Goal: Check status: Check status

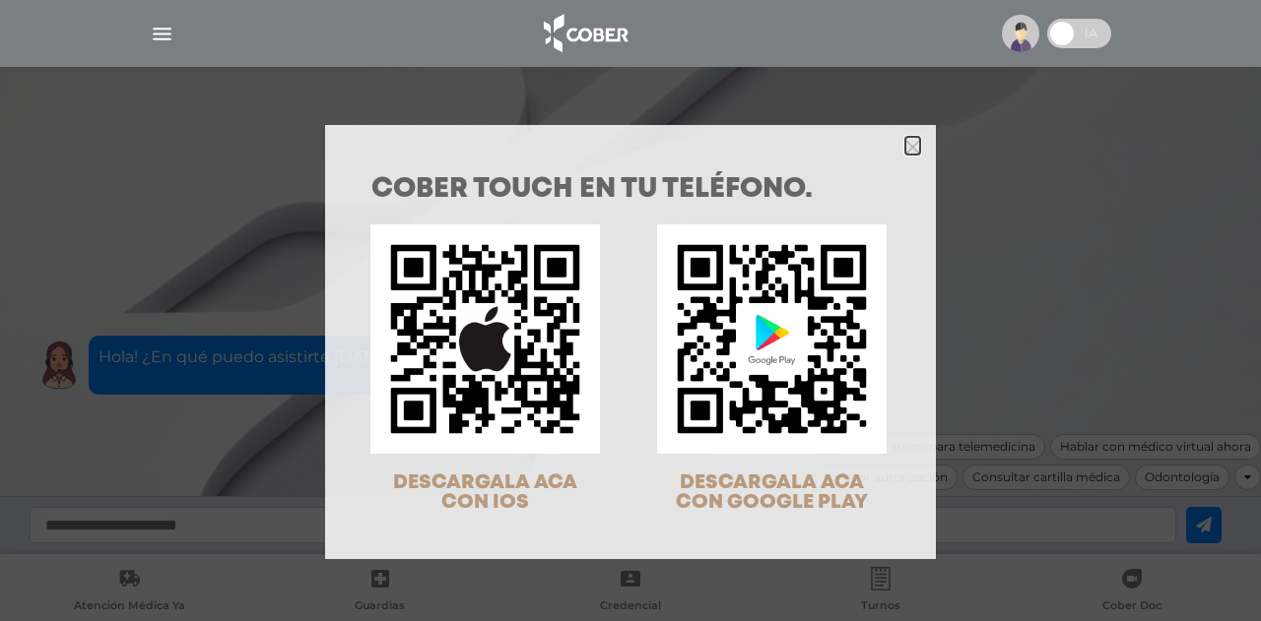
click at [905, 143] on polygon "Close" at bounding box center [912, 147] width 15 height 15
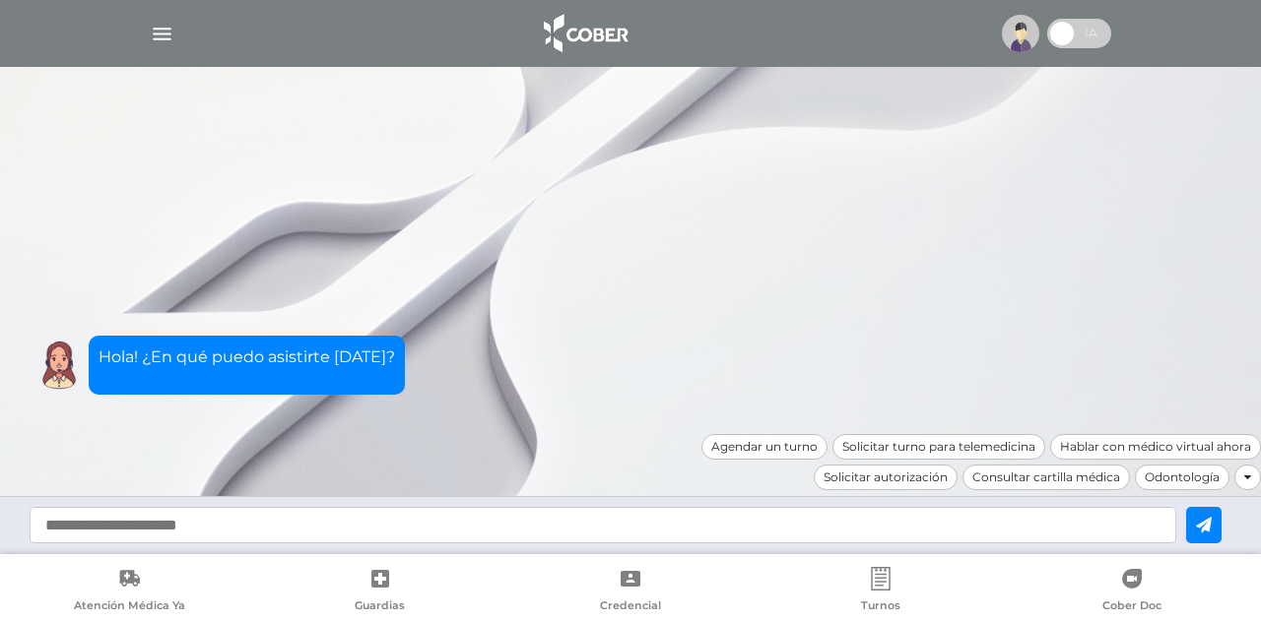
click at [896, 517] on input "text" at bounding box center [603, 525] width 1146 height 36
click at [159, 36] on img "button" at bounding box center [162, 34] width 25 height 25
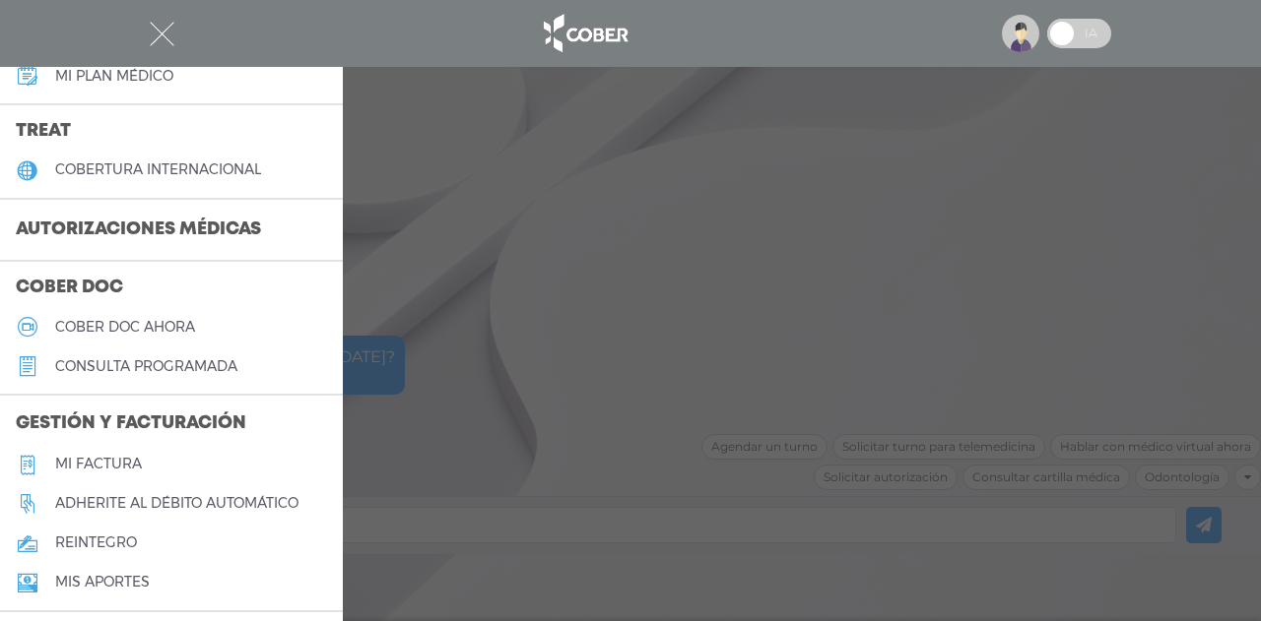
scroll to position [492, 0]
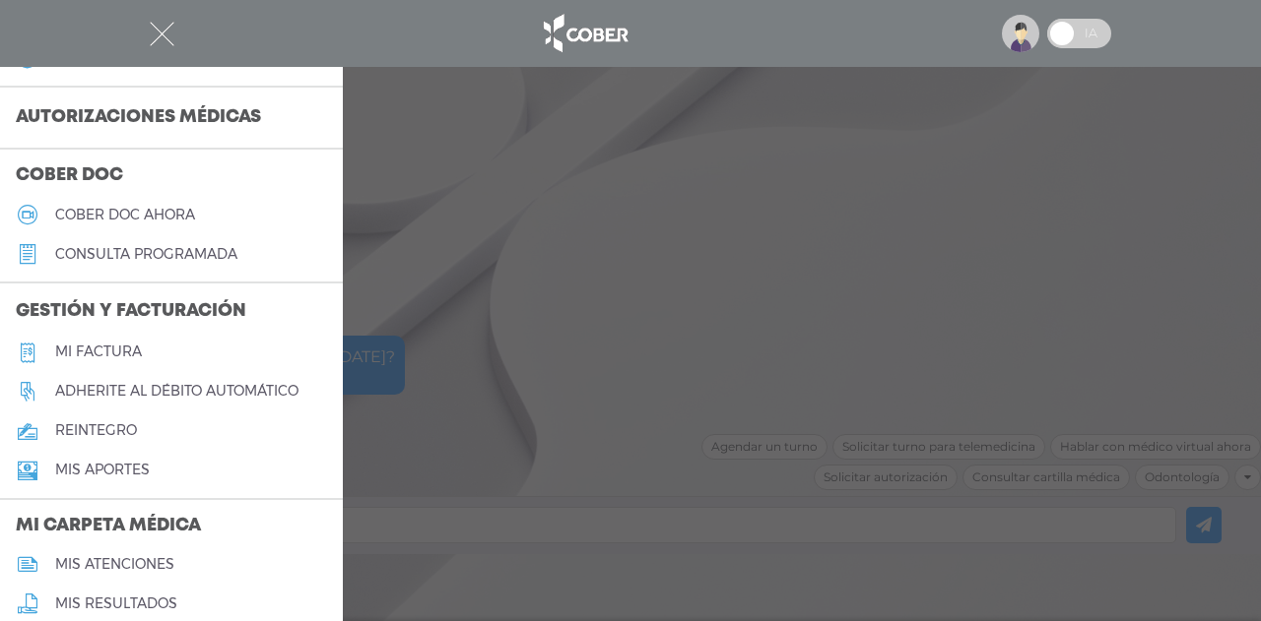
click at [107, 346] on h5 "Mi factura" at bounding box center [98, 352] width 87 height 17
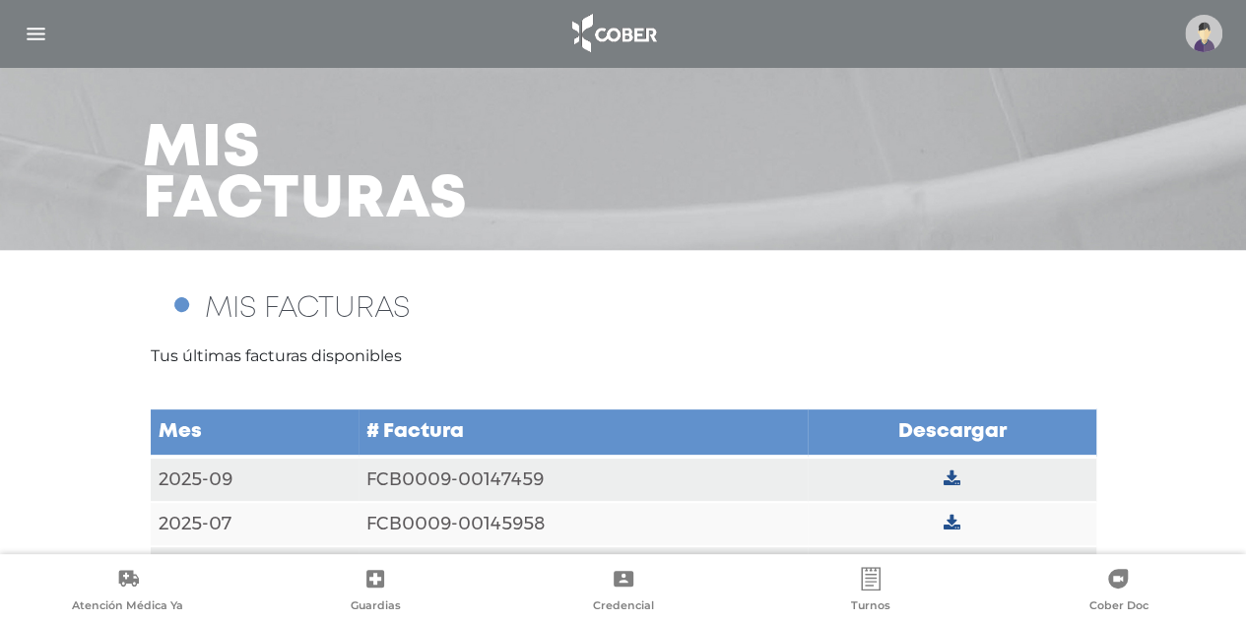
scroll to position [114, 0]
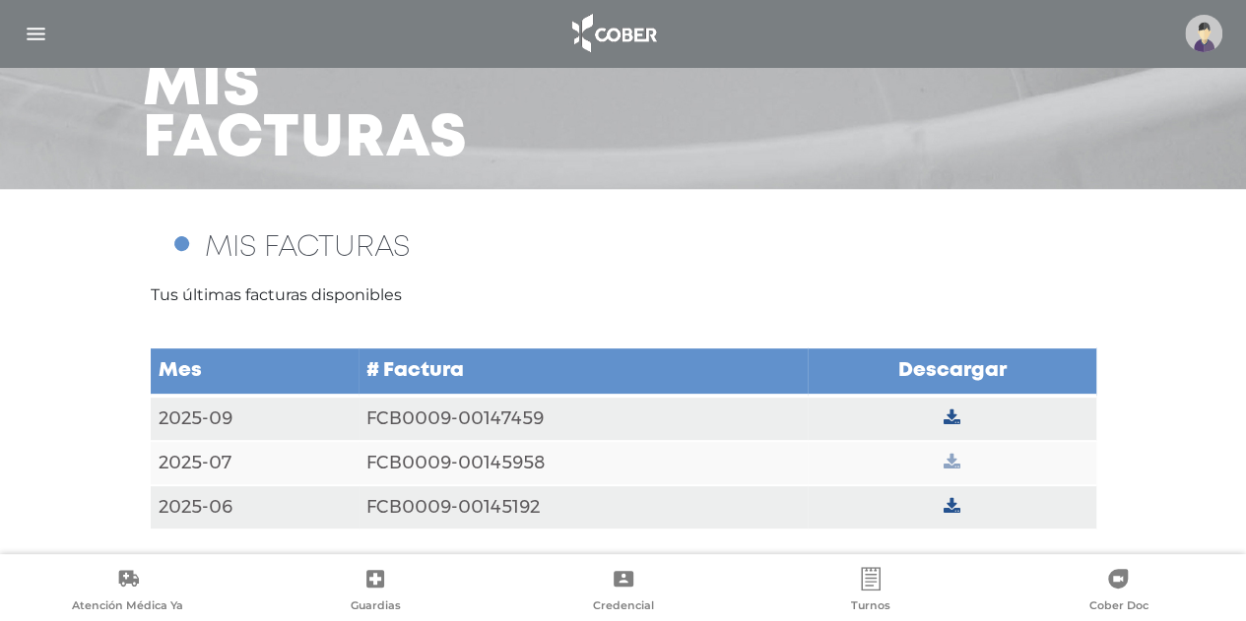
click at [951, 464] on icon at bounding box center [951, 463] width 17 height 18
click at [945, 419] on icon at bounding box center [951, 419] width 17 height 18
click at [953, 509] on icon at bounding box center [951, 507] width 17 height 18
